Goal: Task Accomplishment & Management: Use online tool/utility

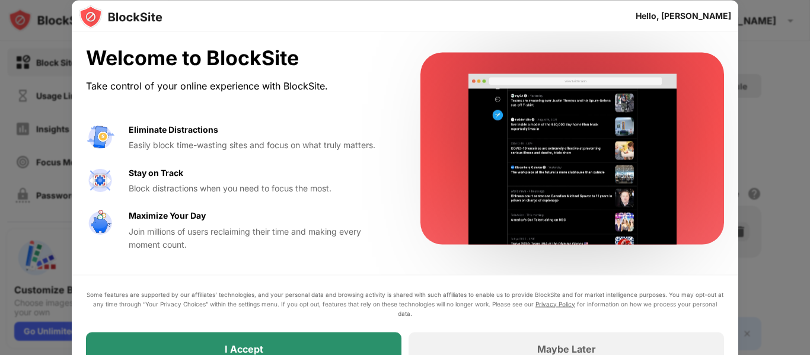
click at [292, 353] on div "I Accept" at bounding box center [243, 348] width 315 height 33
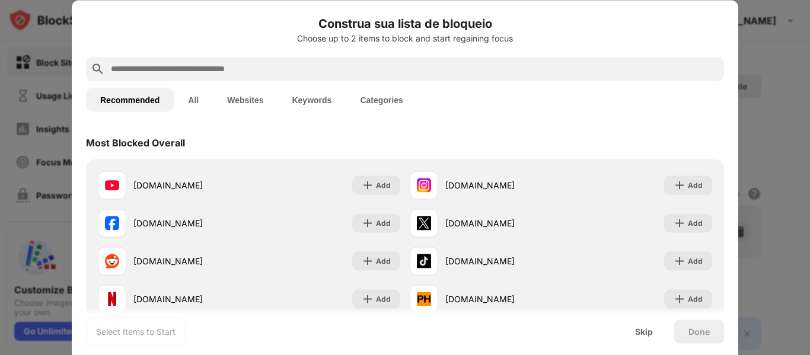
click at [229, 66] on input "text" at bounding box center [415, 69] width 610 height 14
paste input "**********"
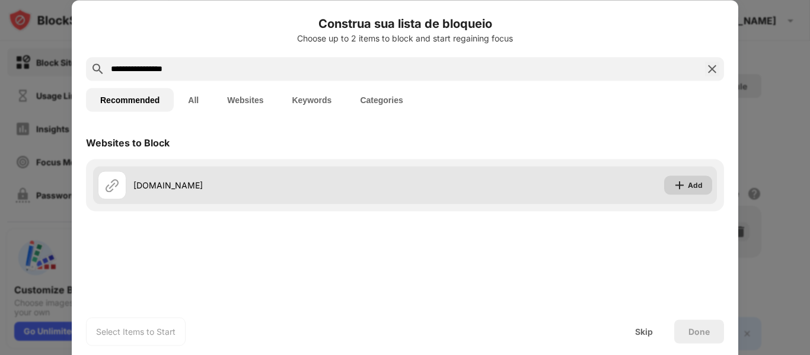
type input "**********"
click at [706, 188] on div "Add" at bounding box center [688, 185] width 48 height 19
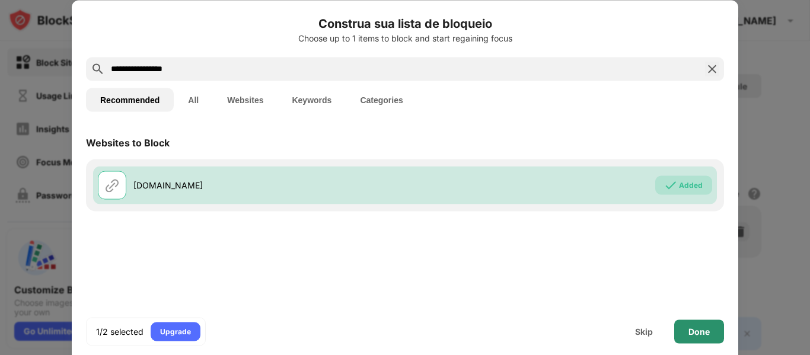
click at [699, 333] on div "Done" at bounding box center [698, 331] width 21 height 9
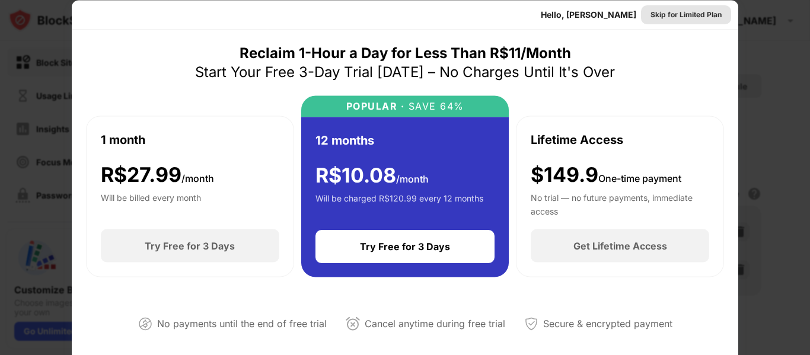
click at [671, 14] on div "Skip for Limited Plan" at bounding box center [685, 14] width 71 height 12
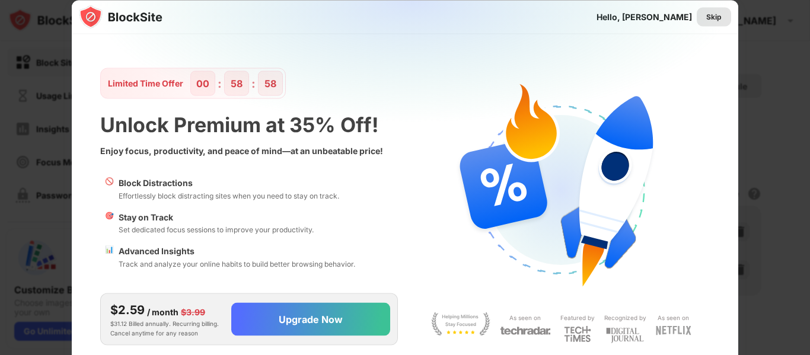
click at [719, 17] on div "Skip" at bounding box center [713, 17] width 15 height 12
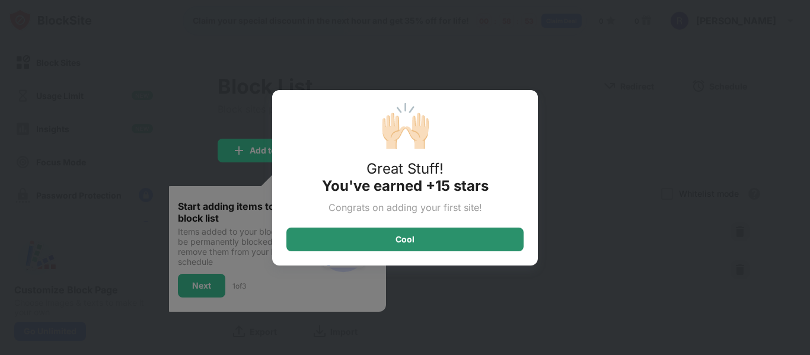
click at [429, 245] on div "Cool" at bounding box center [404, 240] width 237 height 24
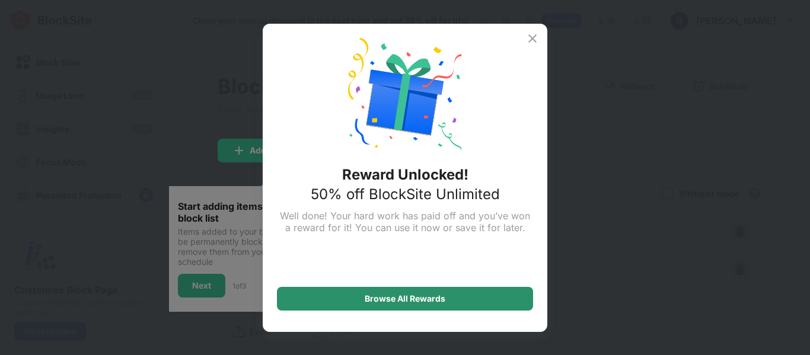
click at [444, 305] on div "Browse All Rewards" at bounding box center [405, 299] width 256 height 24
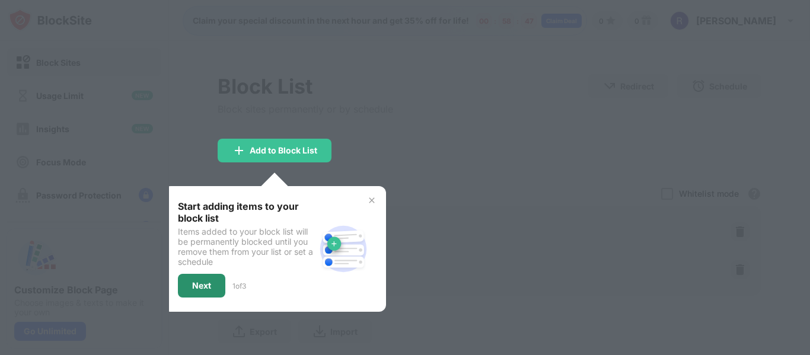
click at [204, 292] on div "Next" at bounding box center [201, 286] width 47 height 24
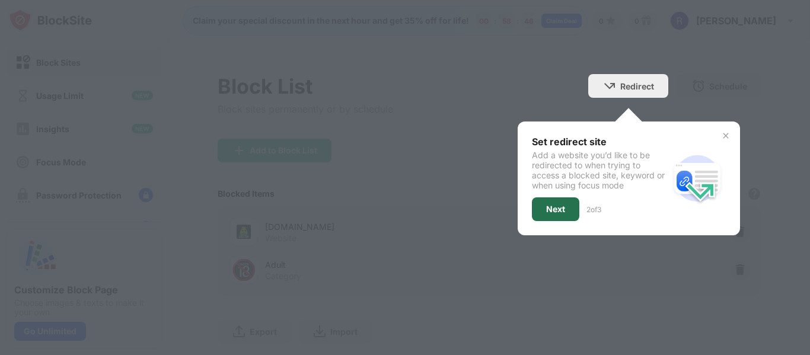
click at [546, 212] on div "Next" at bounding box center [555, 209] width 19 height 9
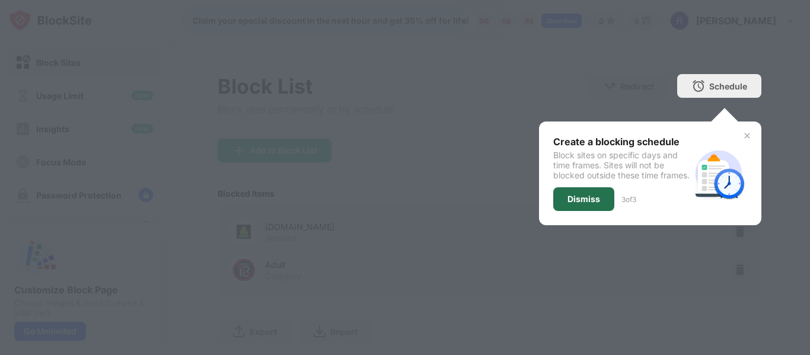
click at [567, 204] on div "Dismiss" at bounding box center [583, 198] width 33 height 9
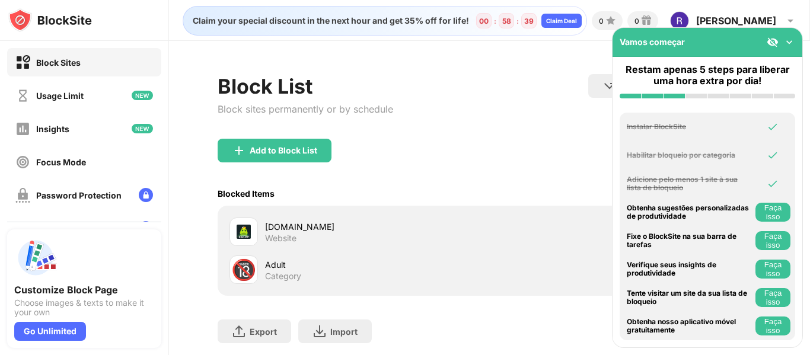
click at [786, 40] on img at bounding box center [789, 42] width 12 height 12
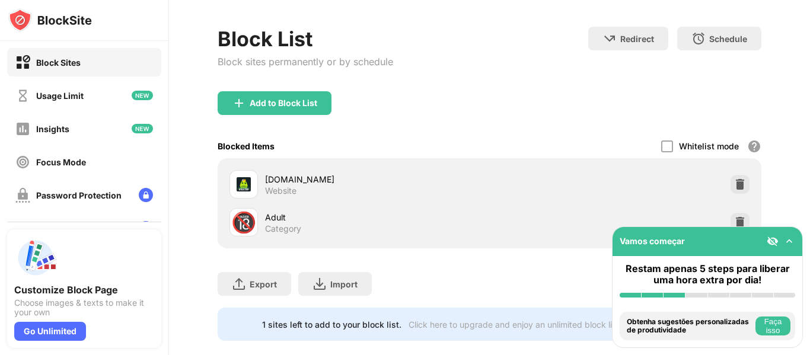
scroll to position [75, 0]
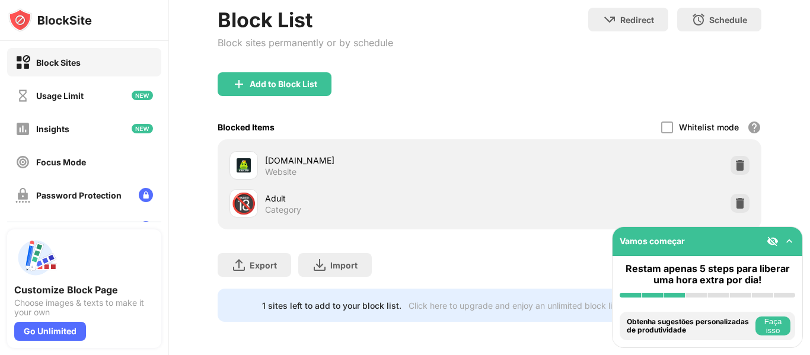
click at [786, 243] on img at bounding box center [789, 241] width 12 height 12
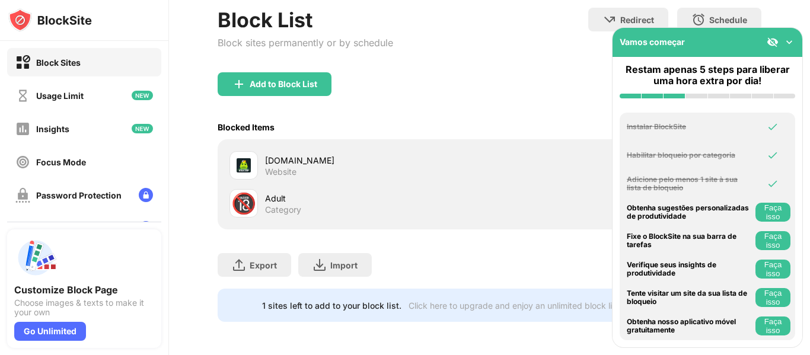
click at [771, 43] on img at bounding box center [773, 42] width 12 height 12
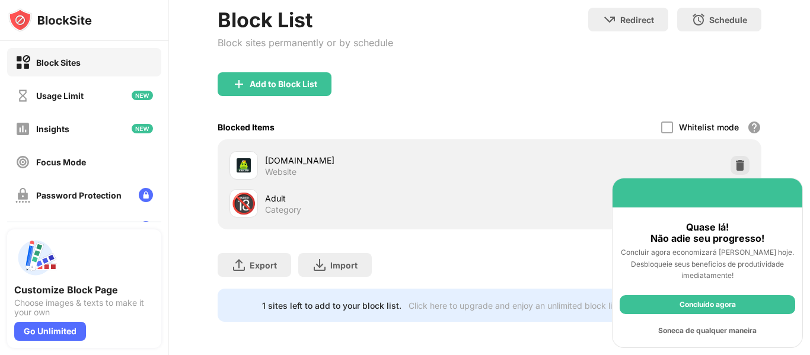
click at [716, 305] on div "Concluído agora" at bounding box center [708, 304] width 176 height 19
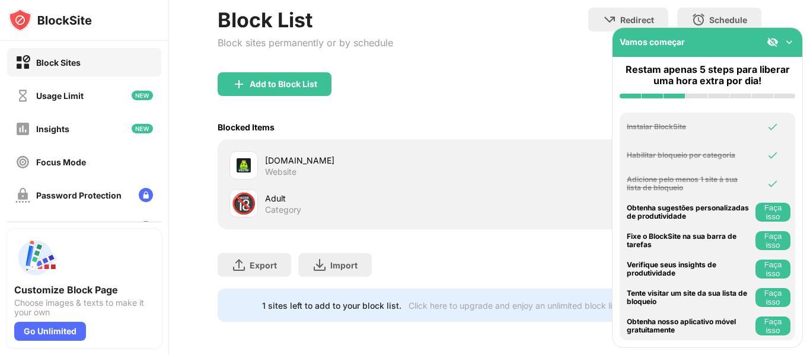
click at [789, 40] on img at bounding box center [789, 42] width 12 height 12
